Goal: Task Accomplishment & Management: Use online tool/utility

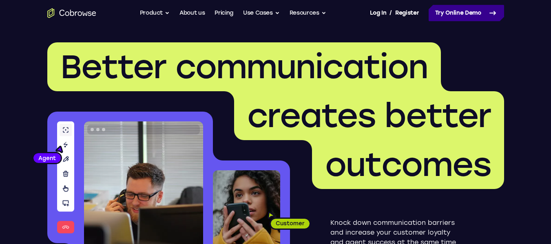
click at [482, 19] on link "Try Online Demo" at bounding box center [465, 13] width 75 height 16
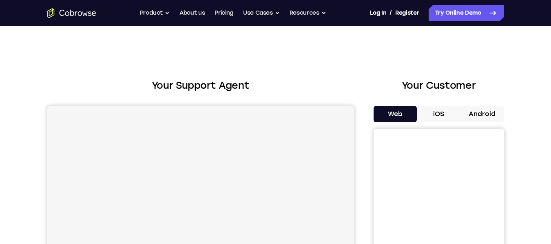
click at [474, 111] on button "Android" at bounding box center [482, 114] width 44 height 16
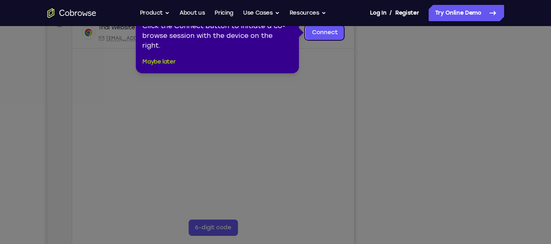
click at [167, 59] on button "Maybe later" at bounding box center [158, 62] width 33 height 10
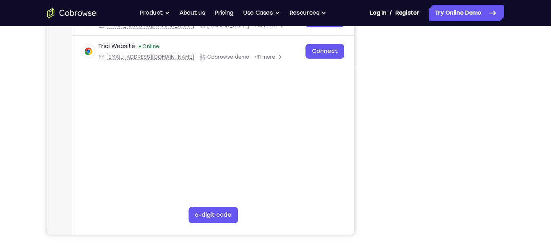
scroll to position [141, 0]
